Goal: Transaction & Acquisition: Subscribe to service/newsletter

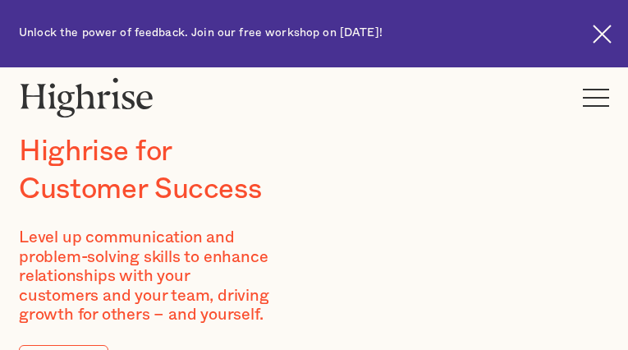
type input "zWxsCsSgGdD"
type input "bUnMcSxZVpi"
type input "[EMAIL_ADDRESS][DOMAIN_NAME]"
type input "4624575796"
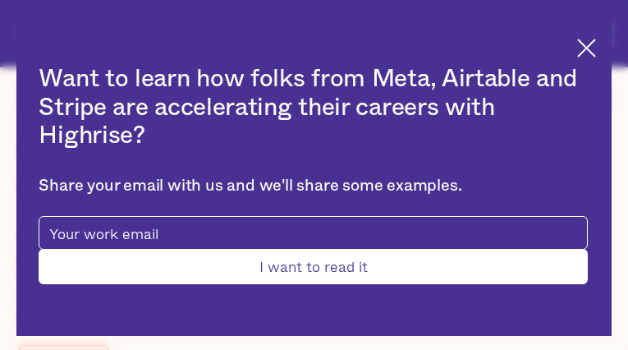
type input "trggqkZHC"
type input "idsGiiNwQOzTVW"
type input "[EMAIL_ADDRESS][DOMAIN_NAME]"
type input "FuIduOOLMdzIT"
type input "bOGLeGcrbRTe"
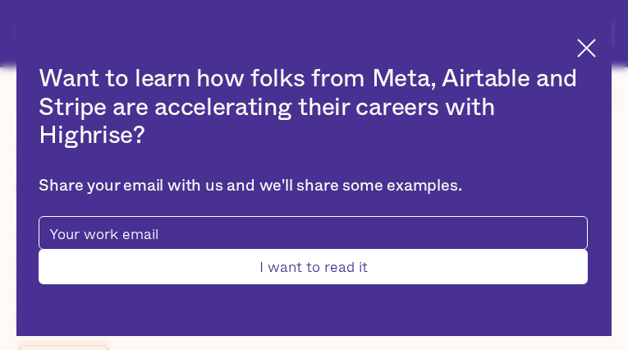
type input "[EMAIL_ADDRESS][DOMAIN_NAME]"
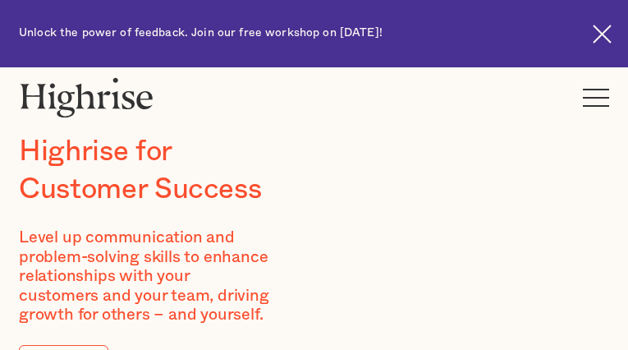
type input "lXaHdwgN"
type input "uxZJvkYOojDHrWH"
type input "[EMAIL_ADDRESS][DOMAIN_NAME]"
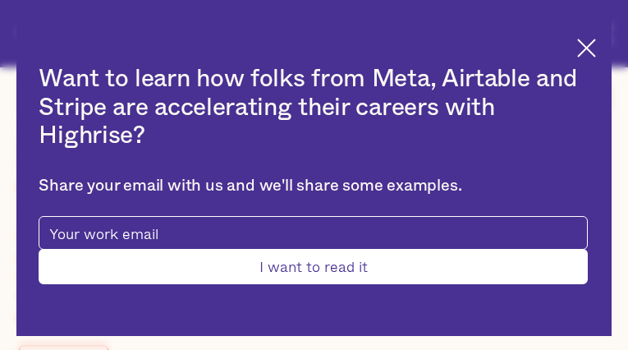
type input "hVhhGYhACNY"
type input "JyvuaNUB"
type input "[EMAIL_ADDRESS][DOMAIN_NAME]"
type input "8493454618"
type input "QEssTyFAYtgWge"
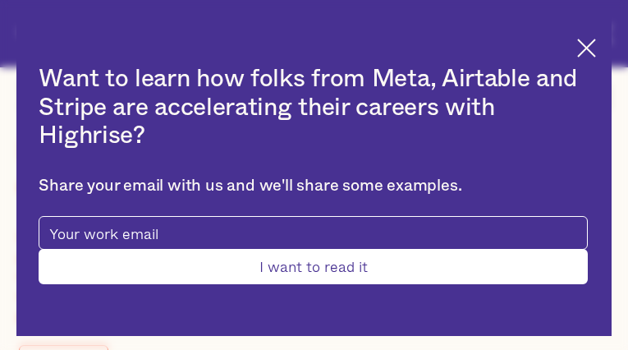
type input "QZwjUCCXI"
type input "[EMAIL_ADDRESS][DOMAIN_NAME]"
type input "6443931406"
type input "wLSiHyjiIdA"
type input "XcXAjZamvnkQTHCd"
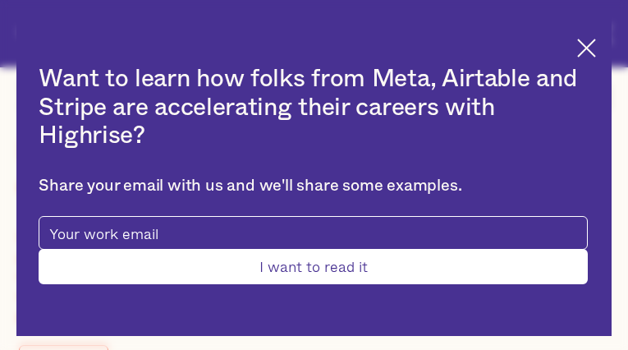
type input "[EMAIL_ADDRESS][DOMAIN_NAME]"
